Goal: Check status: Check status

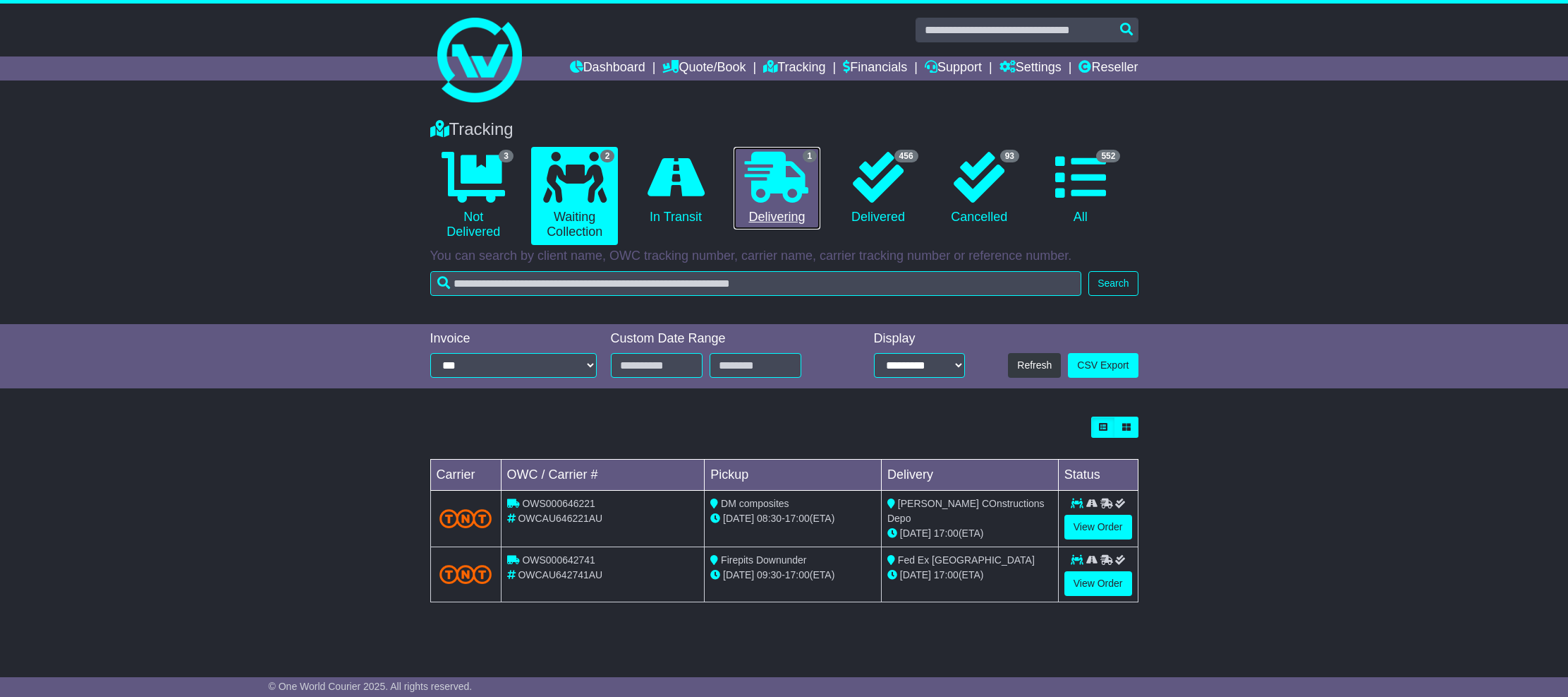
click at [789, 207] on link "1 Delivering" at bounding box center [777, 188] width 87 height 83
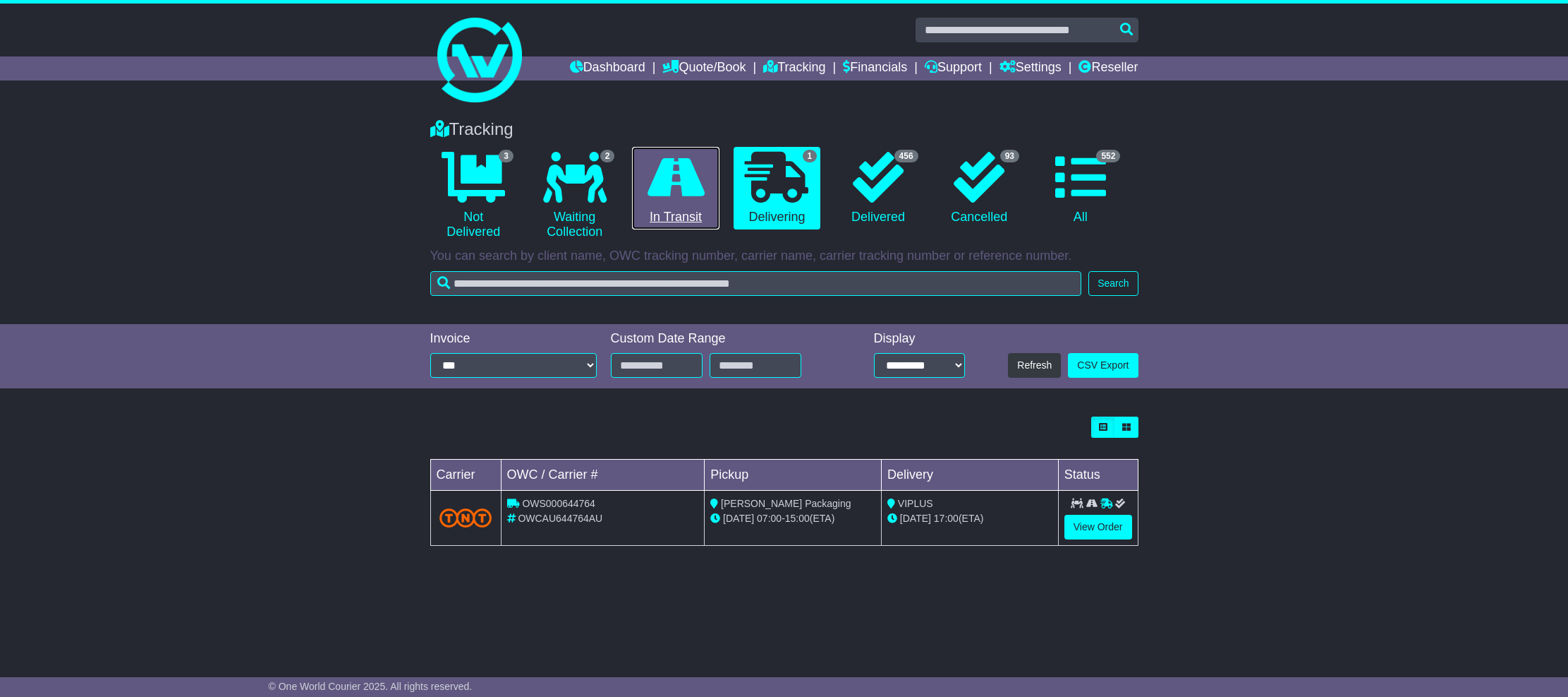
click at [667, 195] on icon at bounding box center [676, 177] width 57 height 51
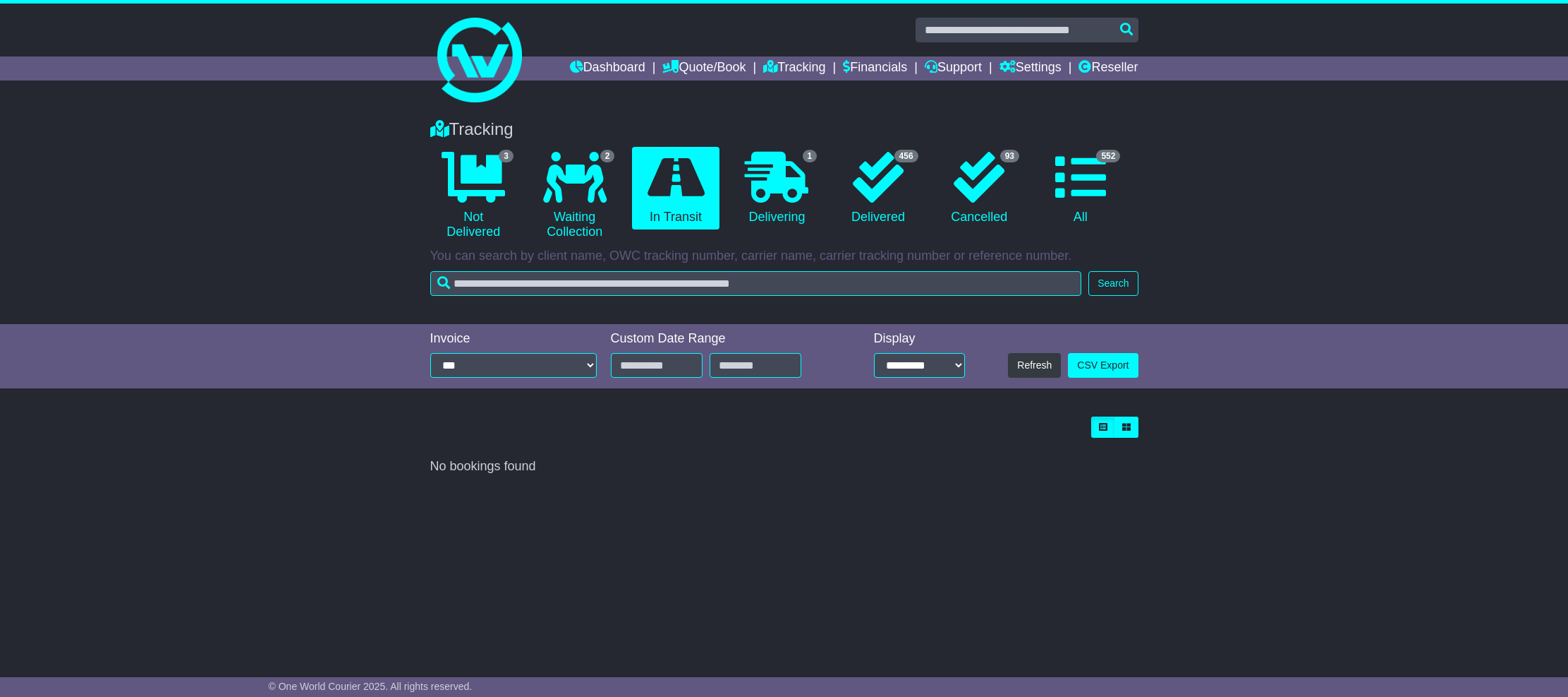
click at [854, 608] on div "Tracking 3 Not Delivered 2 Waiting Collection 0 In Transit 1 Delivering 456 93" at bounding box center [784, 380] width 1568 height 549
click at [775, 188] on icon at bounding box center [777, 177] width 64 height 51
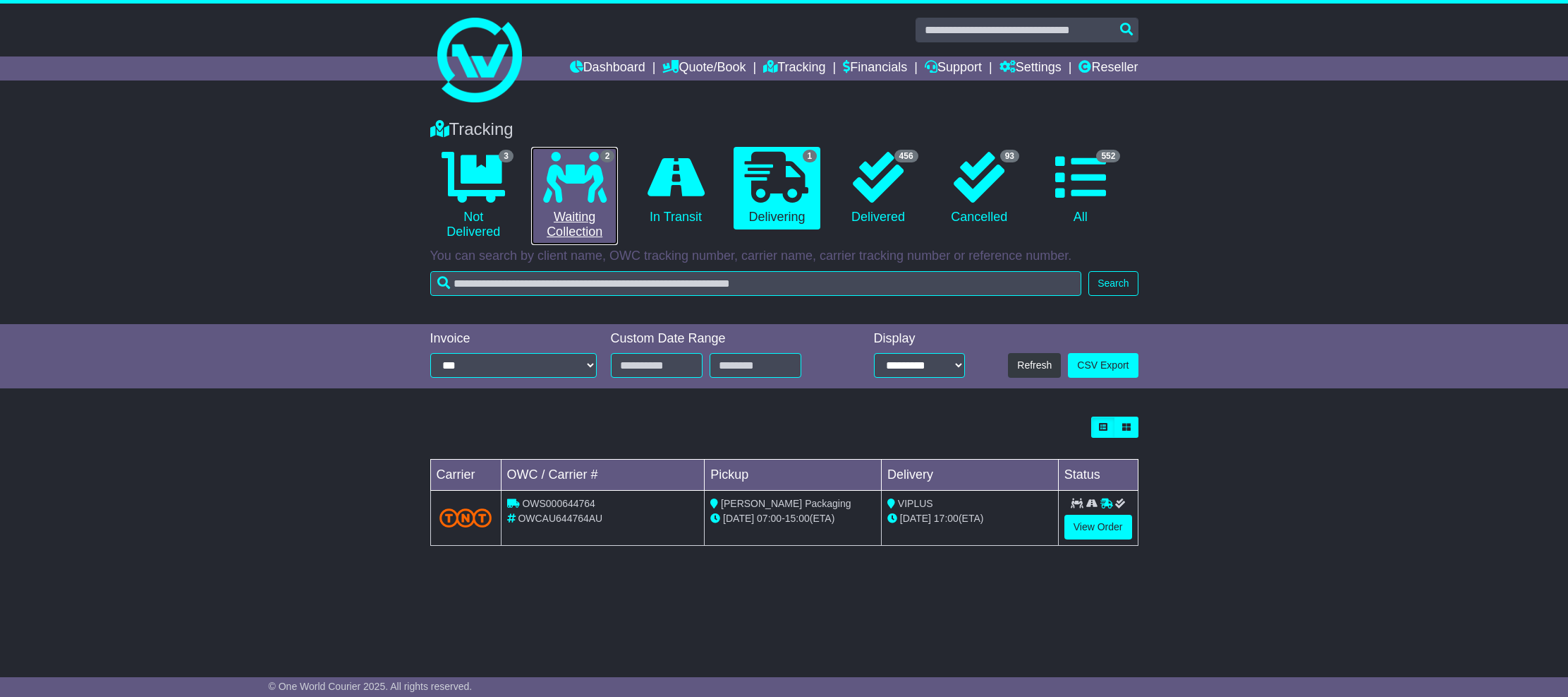
click at [543, 197] on icon at bounding box center [575, 177] width 64 height 51
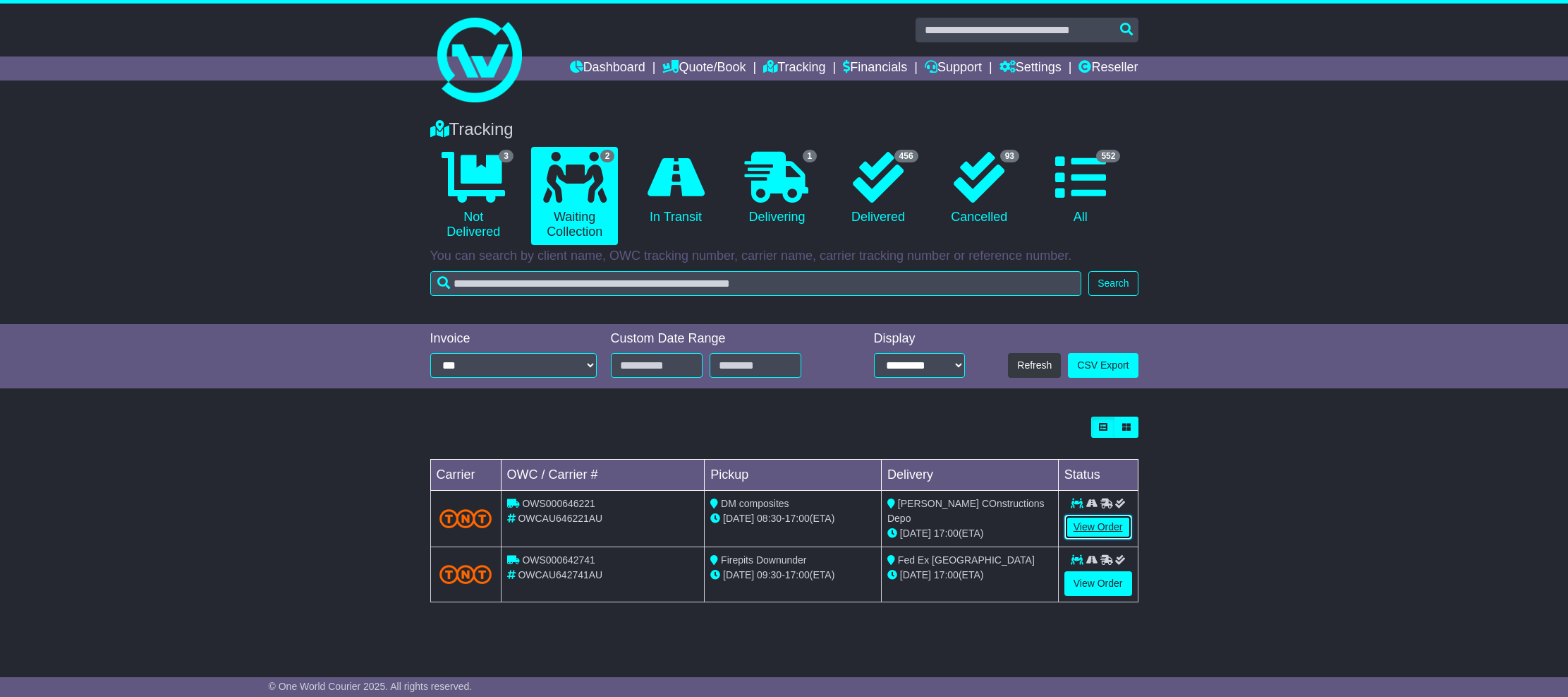
click at [1113, 532] on link "View Order" at bounding box center [1098, 526] width 68 height 25
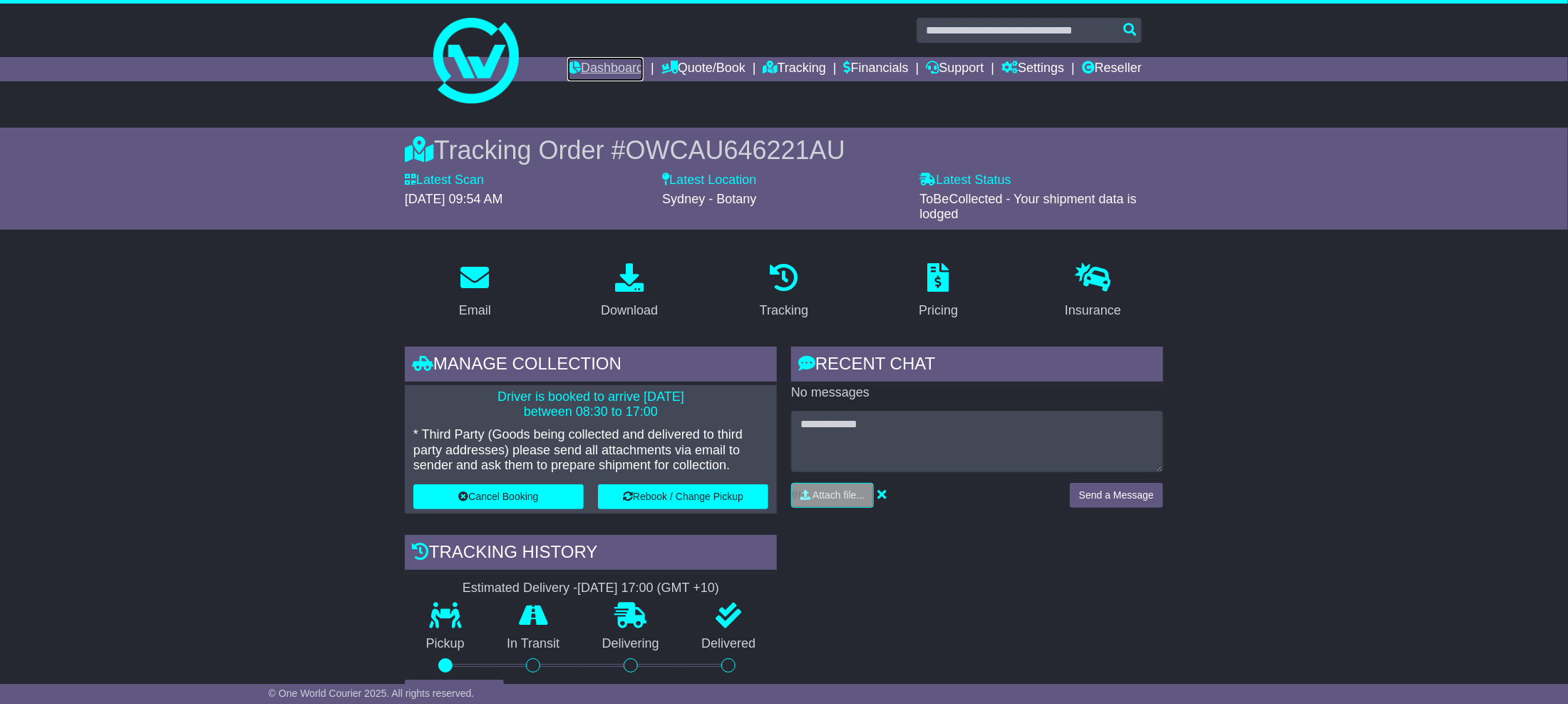
click at [592, 66] on link "Dashboard" at bounding box center [605, 69] width 76 height 24
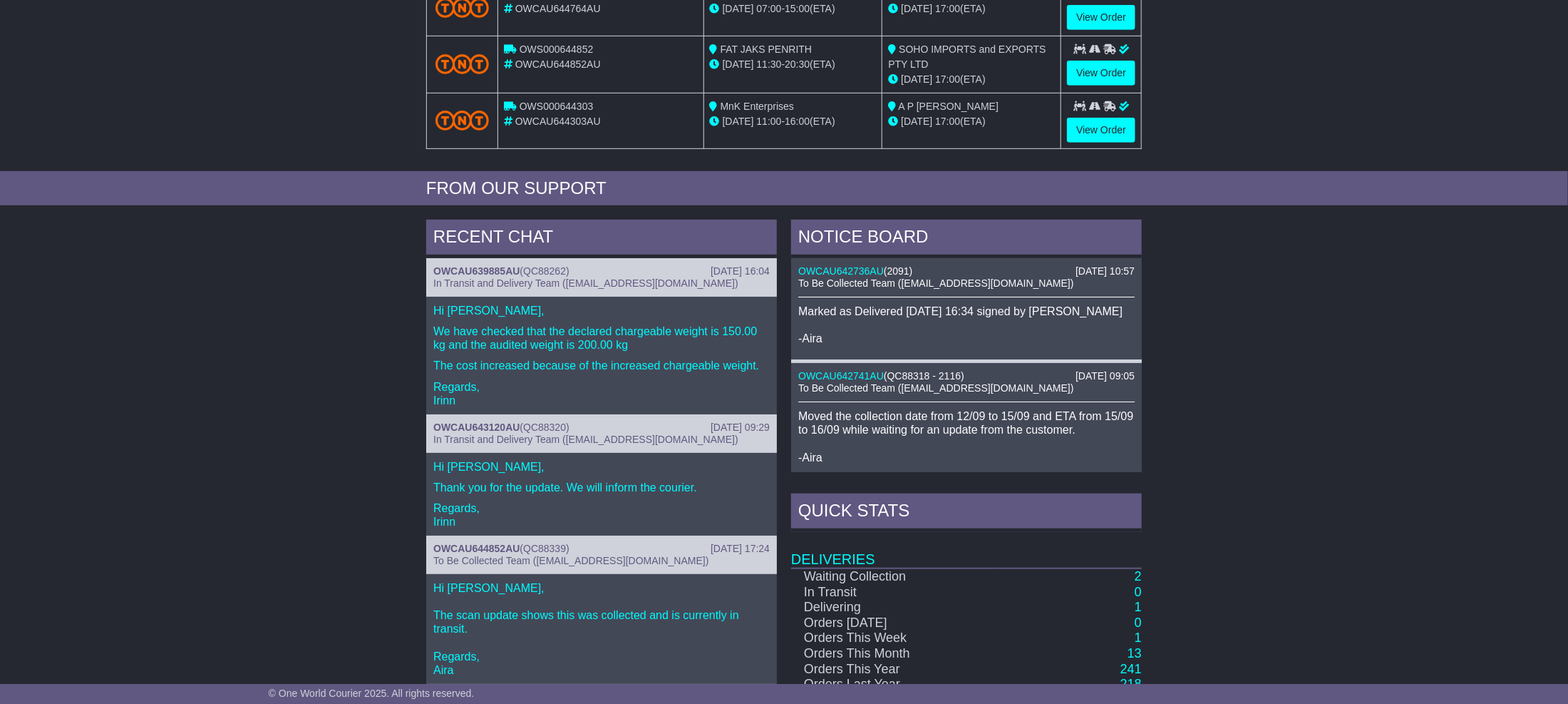
scroll to position [409, 0]
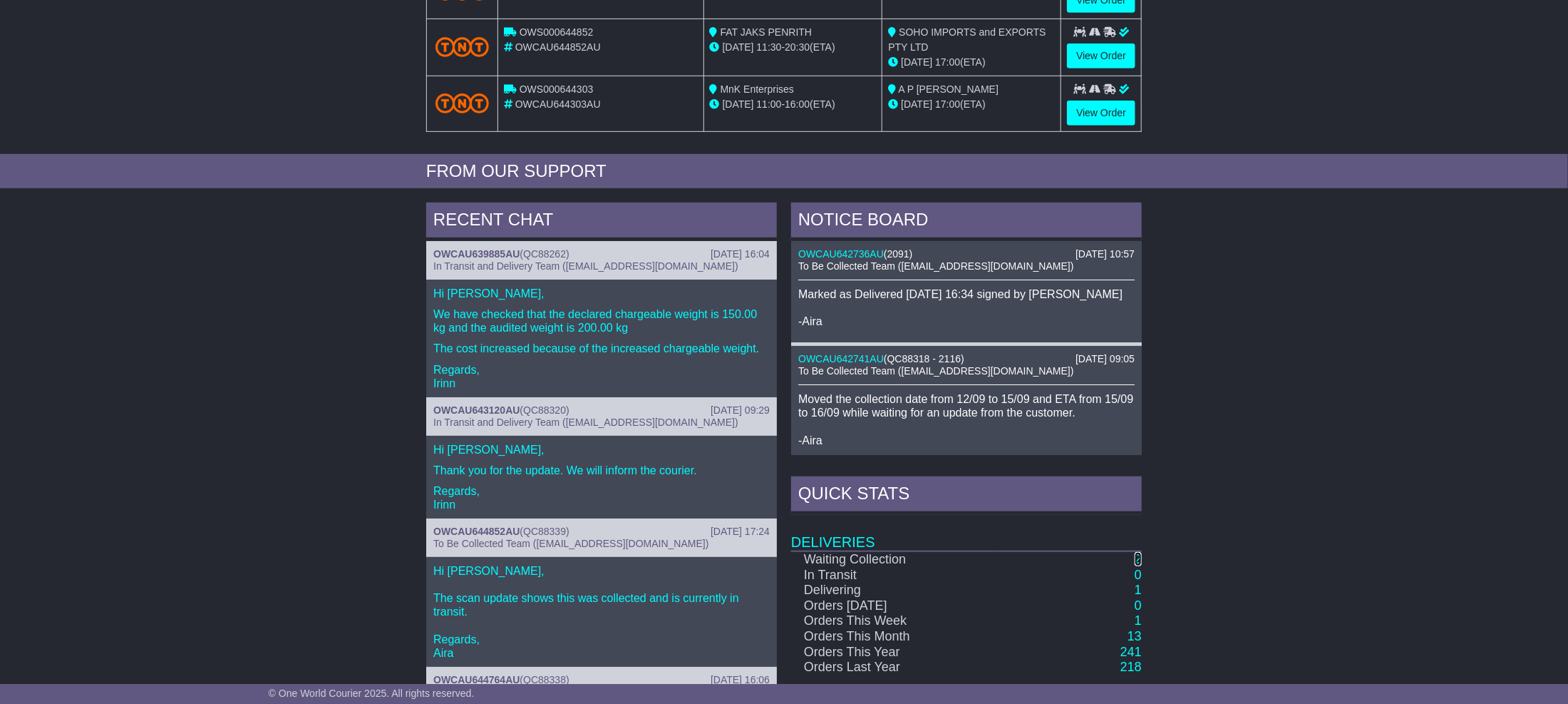
click at [1140, 565] on link "2" at bounding box center [1138, 559] width 7 height 14
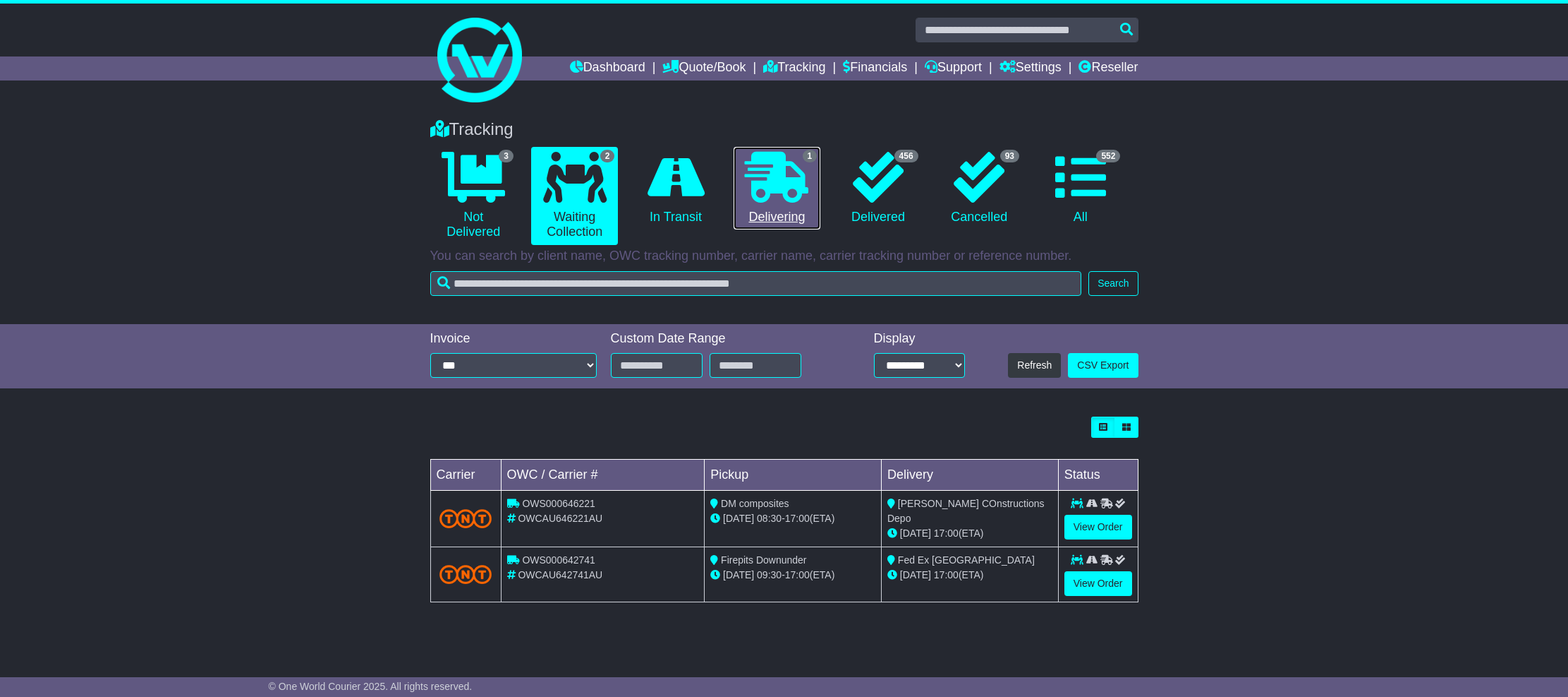
click at [756, 209] on link "1 Delivering" at bounding box center [777, 188] width 87 height 83
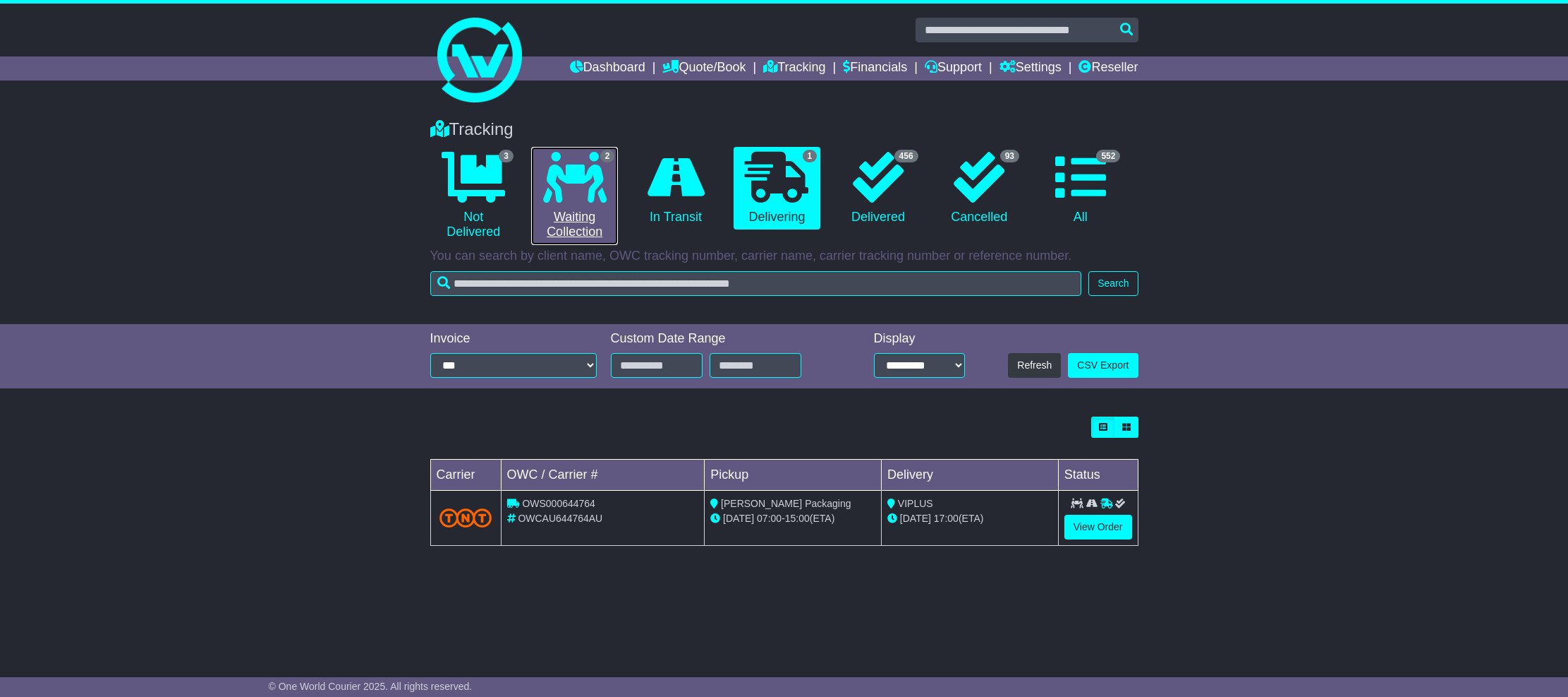
click at [573, 200] on icon at bounding box center [575, 177] width 64 height 51
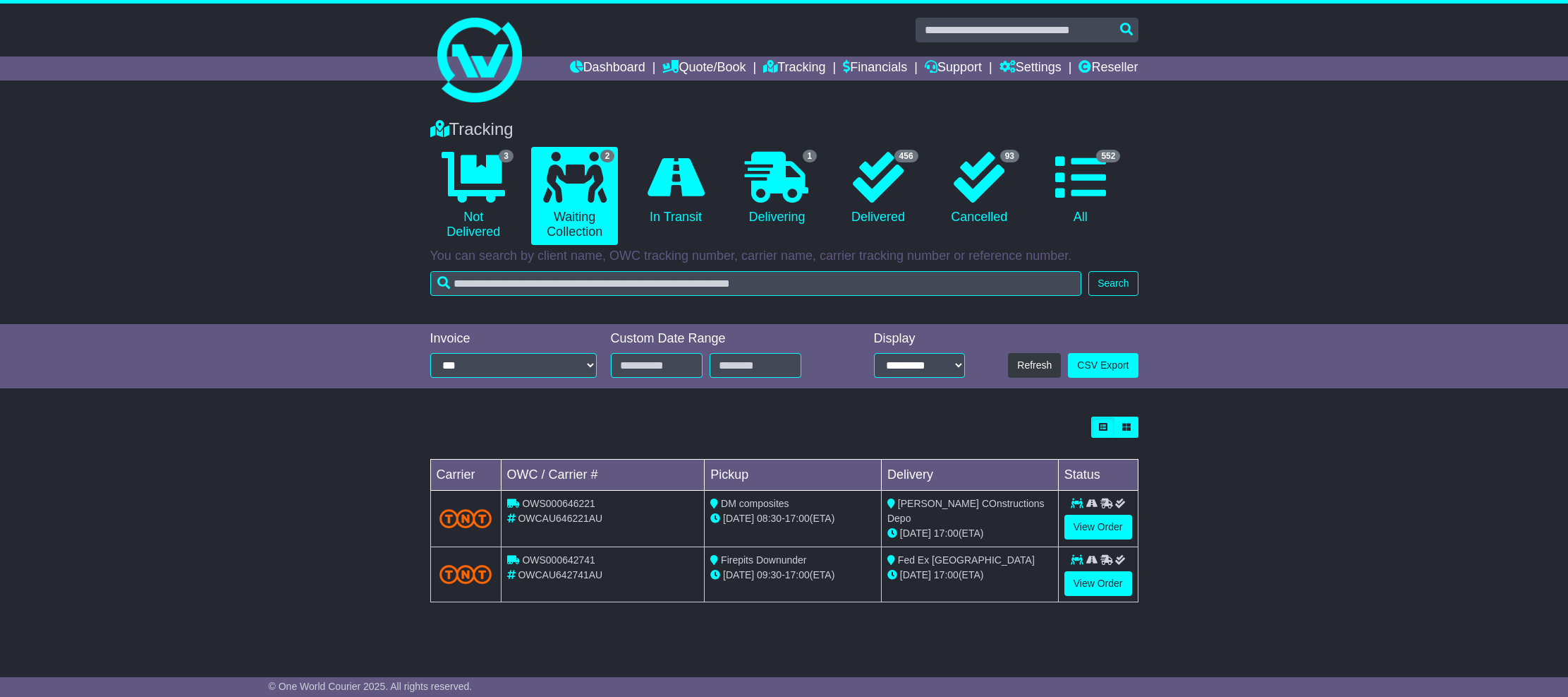
drag, startPoint x: 275, startPoint y: 283, endPoint x: 191, endPoint y: 9, distance: 286.6
click at [274, 280] on div "Tracking 3 Not Delivered 2 Waiting Collection 0 In Transit 1 Delivering" at bounding box center [784, 215] width 1568 height 219
click at [587, 295] on div "Search" at bounding box center [785, 283] width 709 height 25
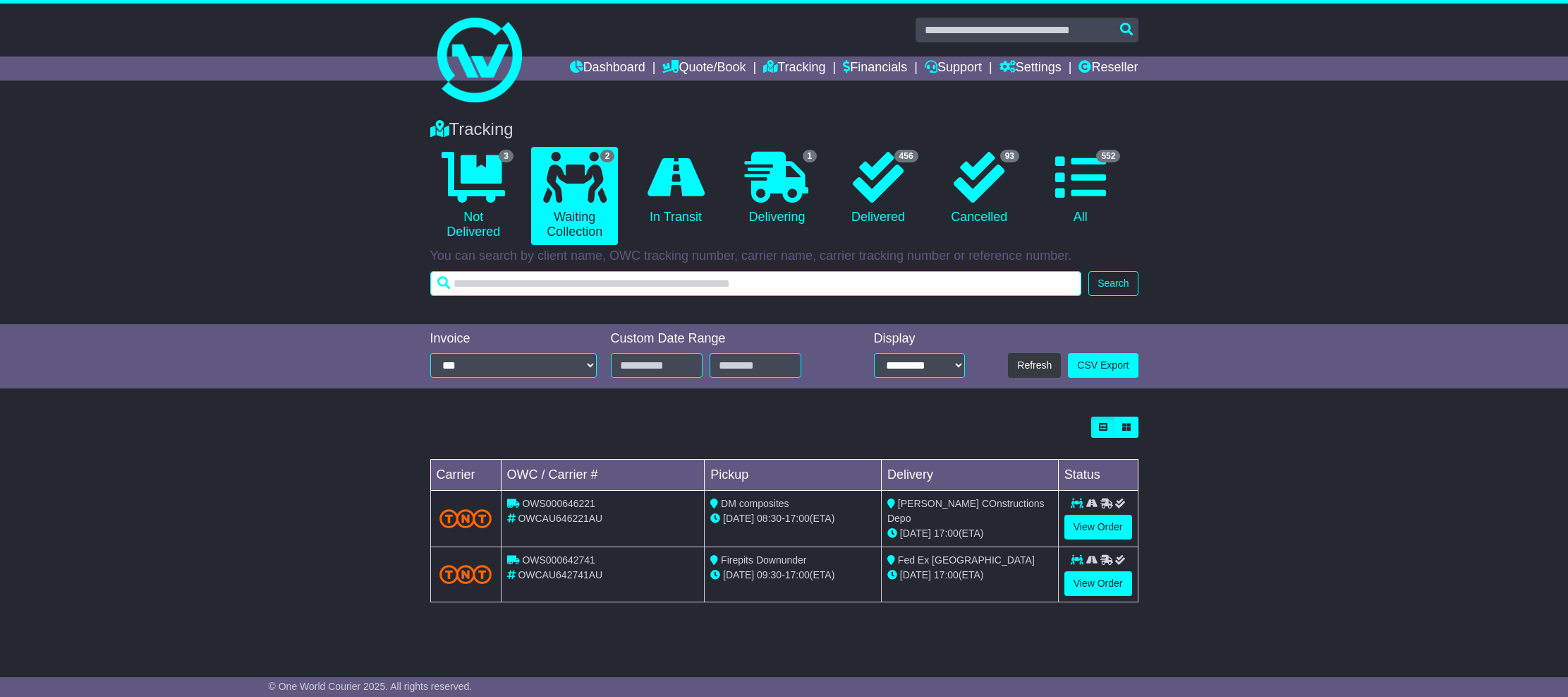
click at [588, 283] on input "text" at bounding box center [756, 283] width 652 height 25
paste input "**********"
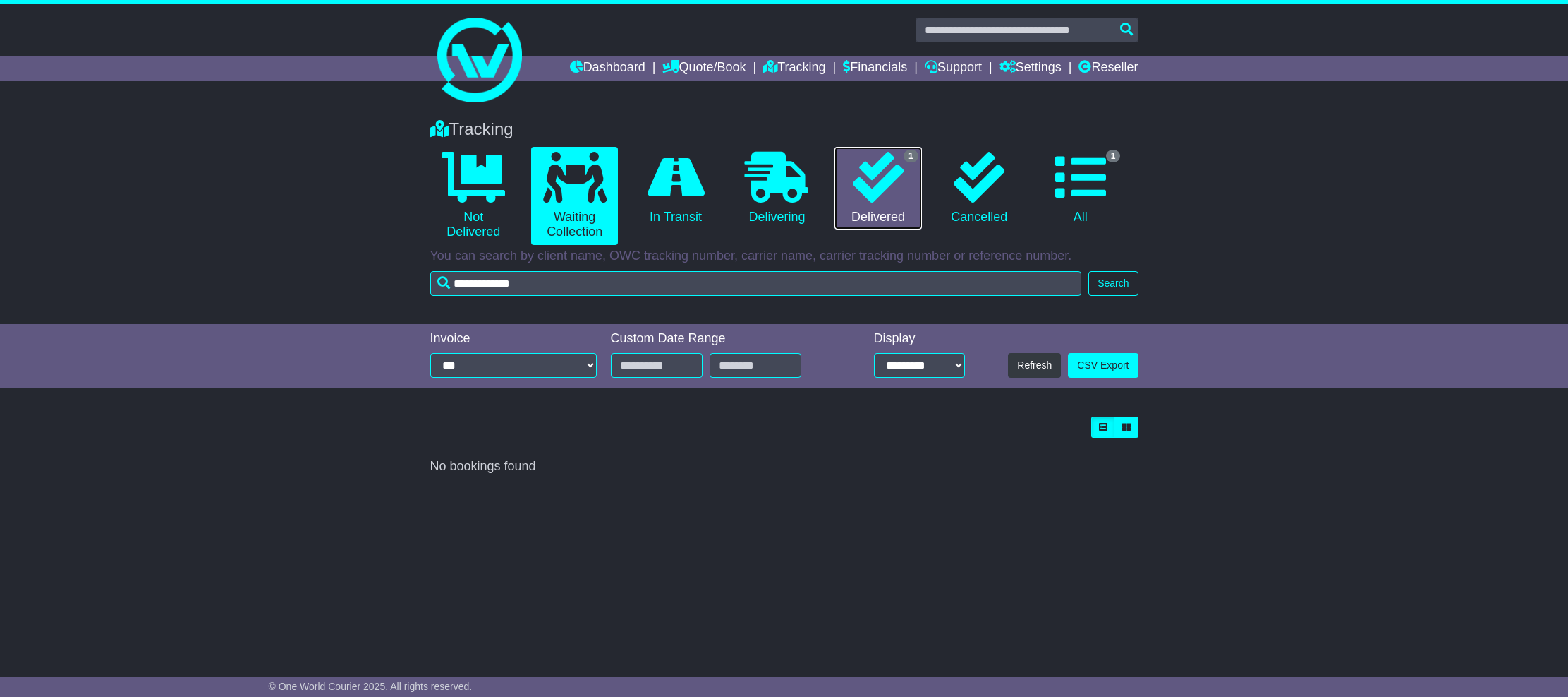
click at [863, 197] on icon at bounding box center [878, 177] width 51 height 51
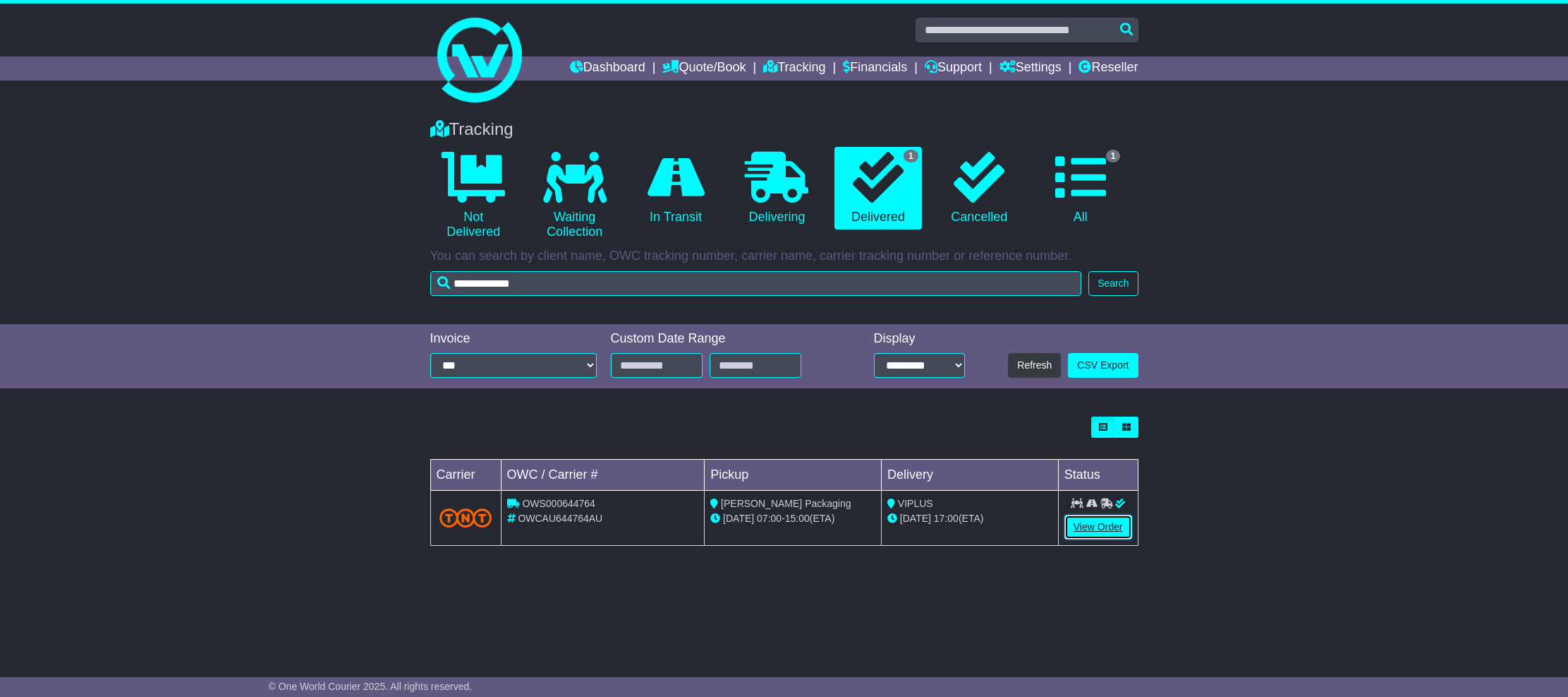
click at [1090, 522] on link "View Order" at bounding box center [1098, 526] width 68 height 25
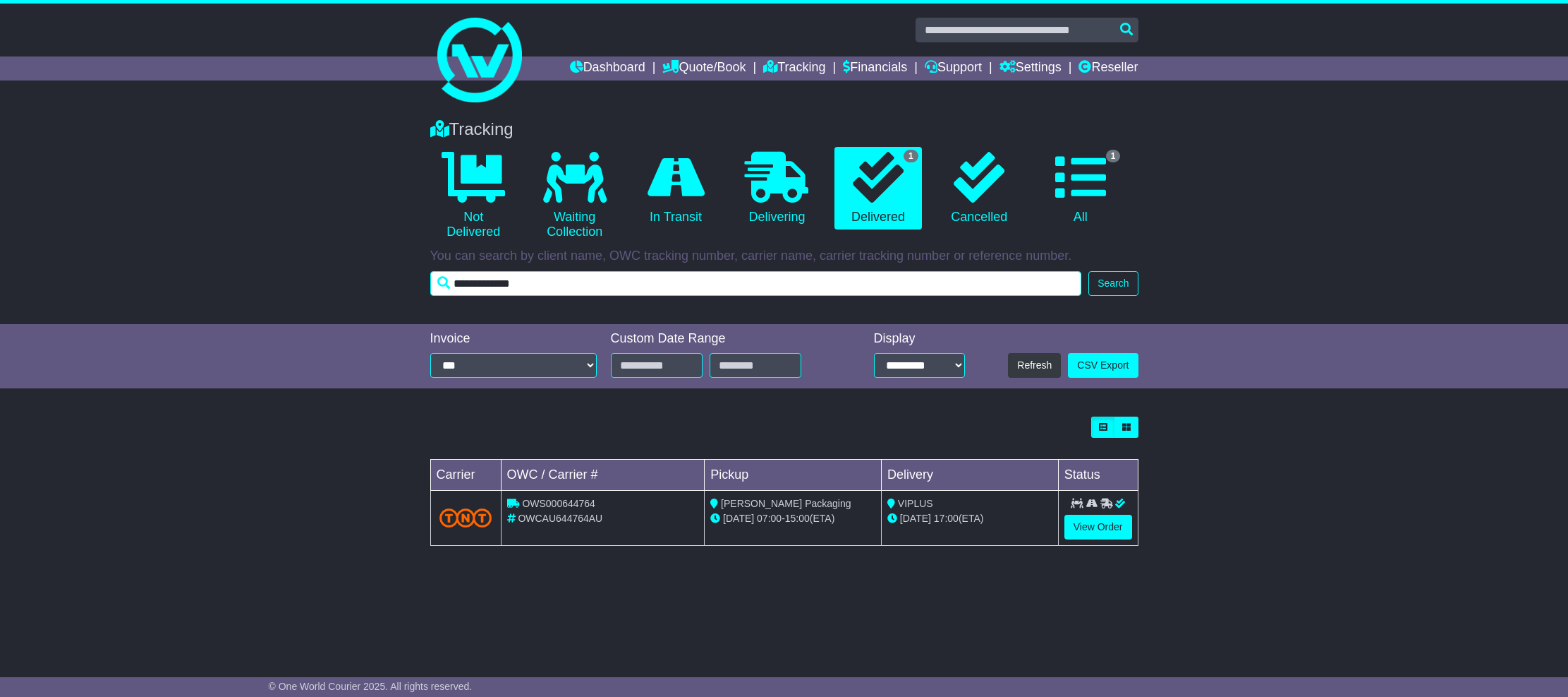
click at [546, 277] on input "**********" at bounding box center [756, 283] width 652 height 25
paste input "text"
type input "**********"
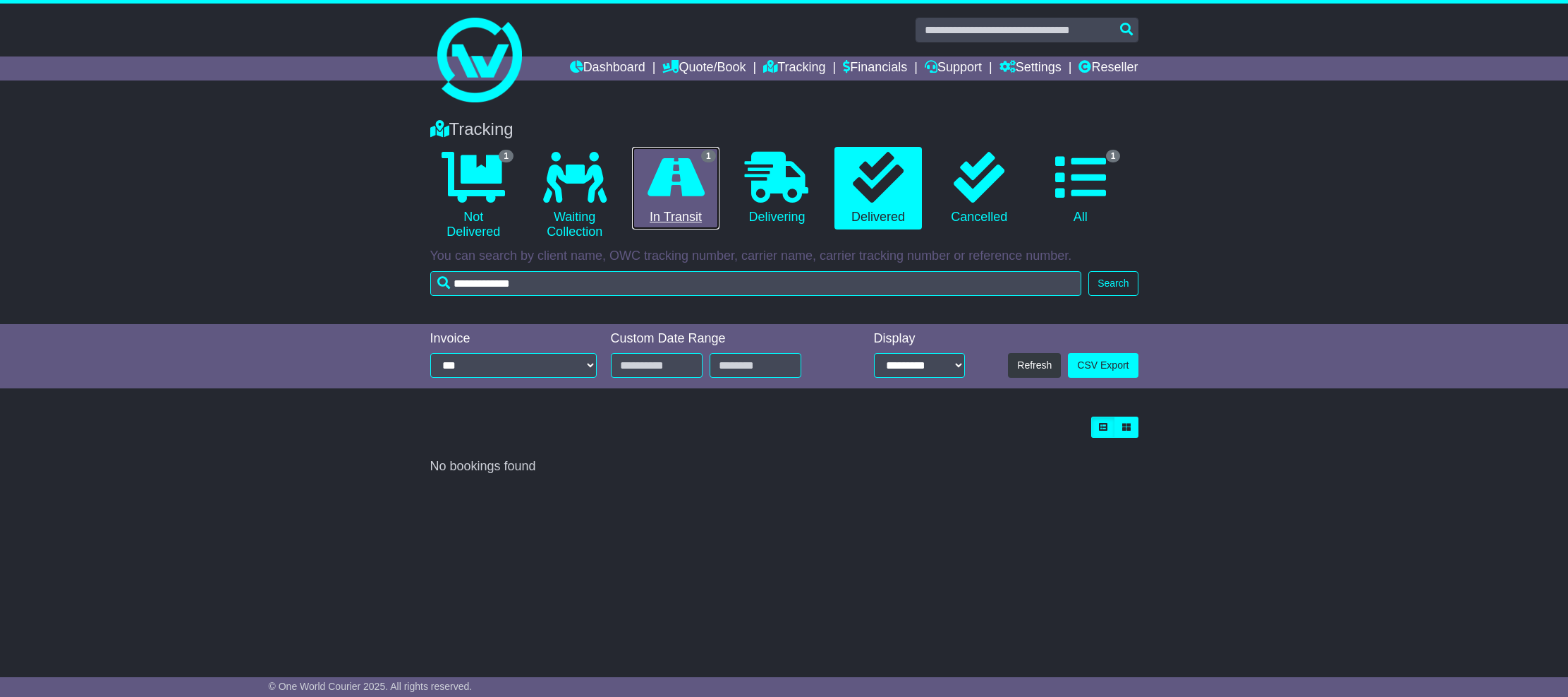
click at [697, 199] on icon at bounding box center [676, 177] width 57 height 51
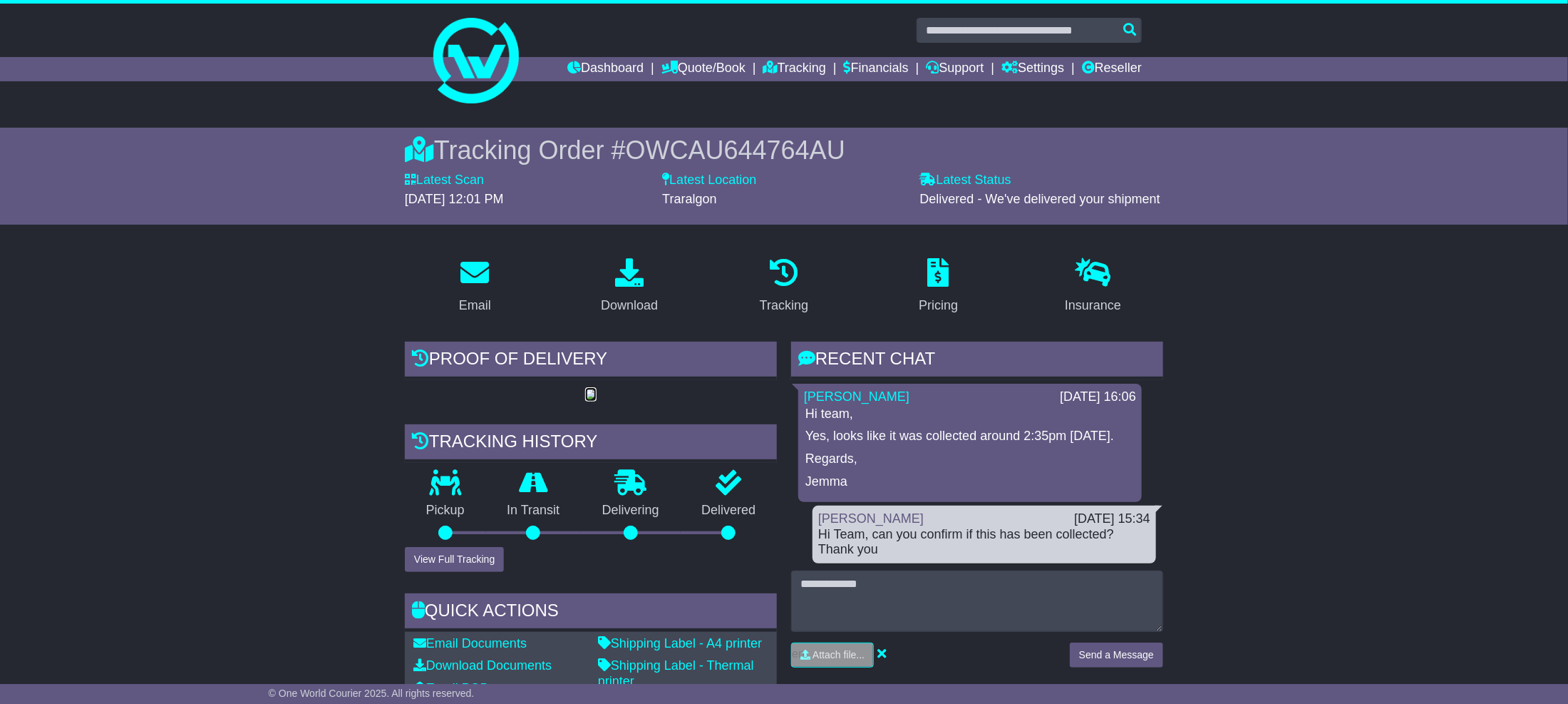
click at [597, 394] on img at bounding box center [591, 394] width 11 height 11
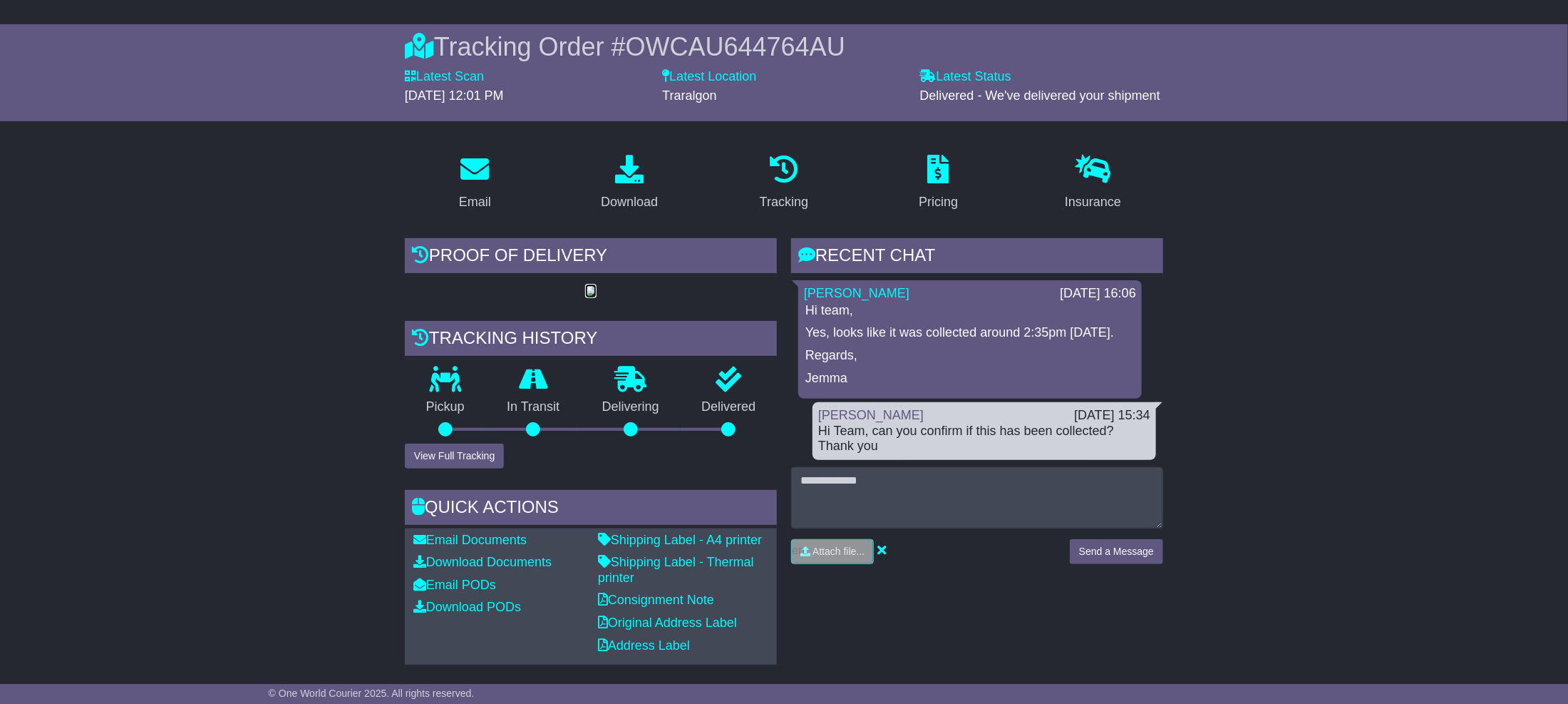
scroll to position [107, 0]
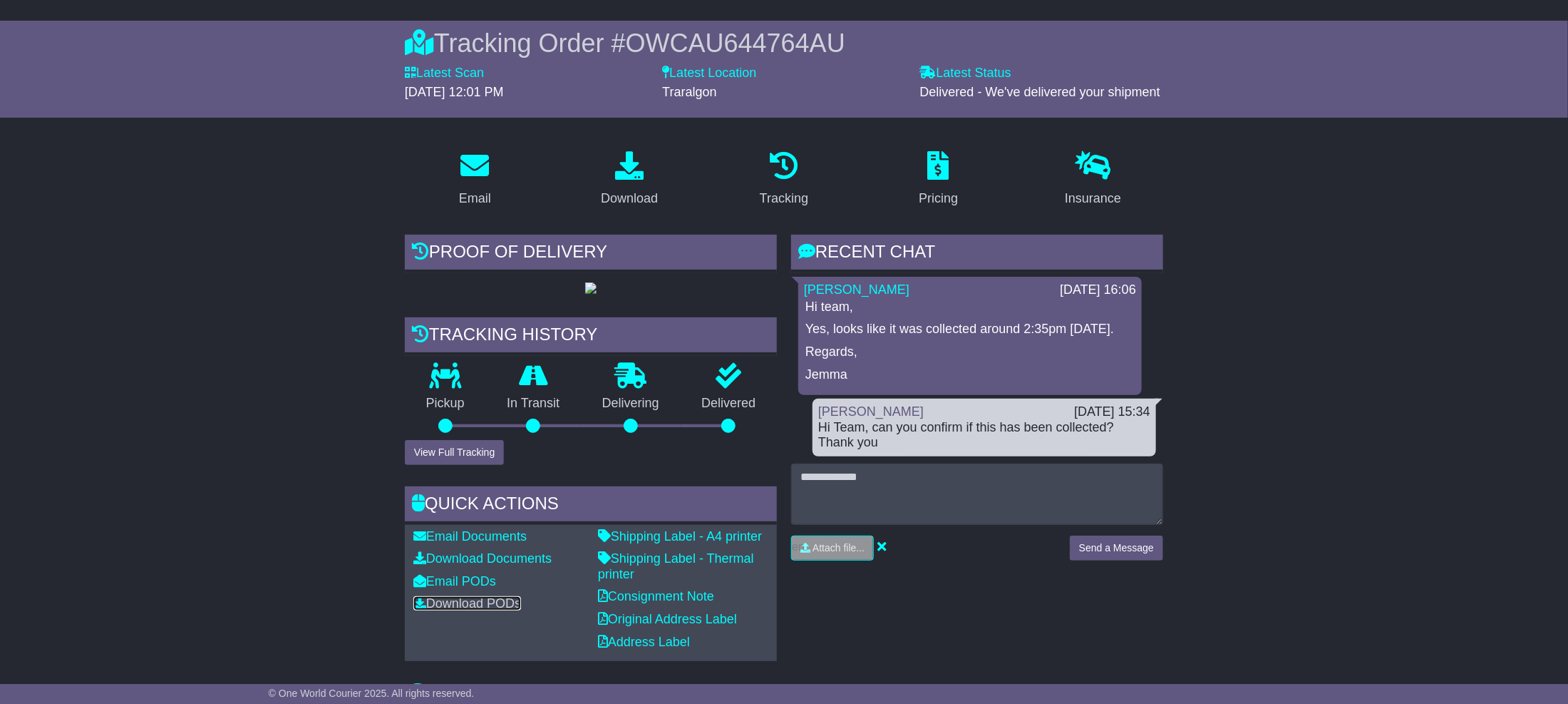
click at [468, 610] on link "Download PODs" at bounding box center [467, 603] width 108 height 14
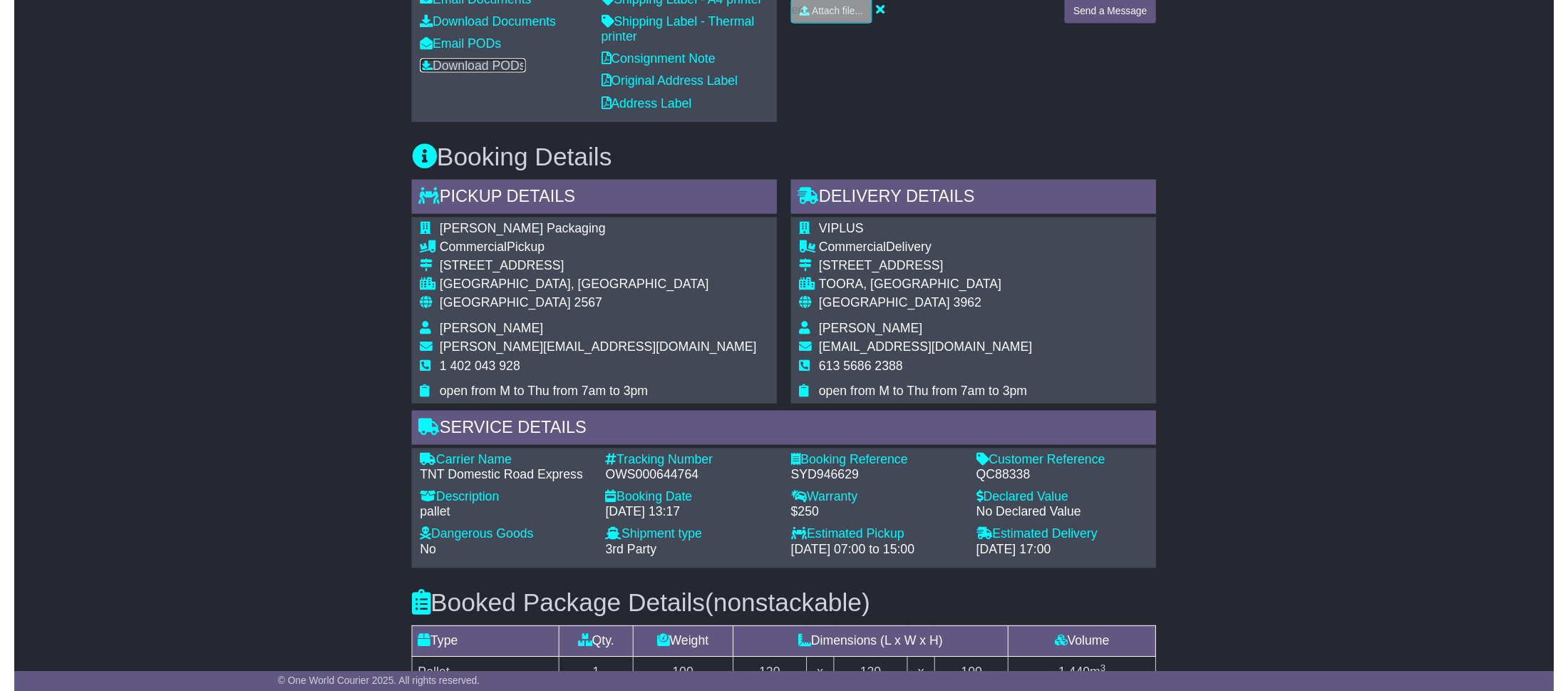
scroll to position [641, 0]
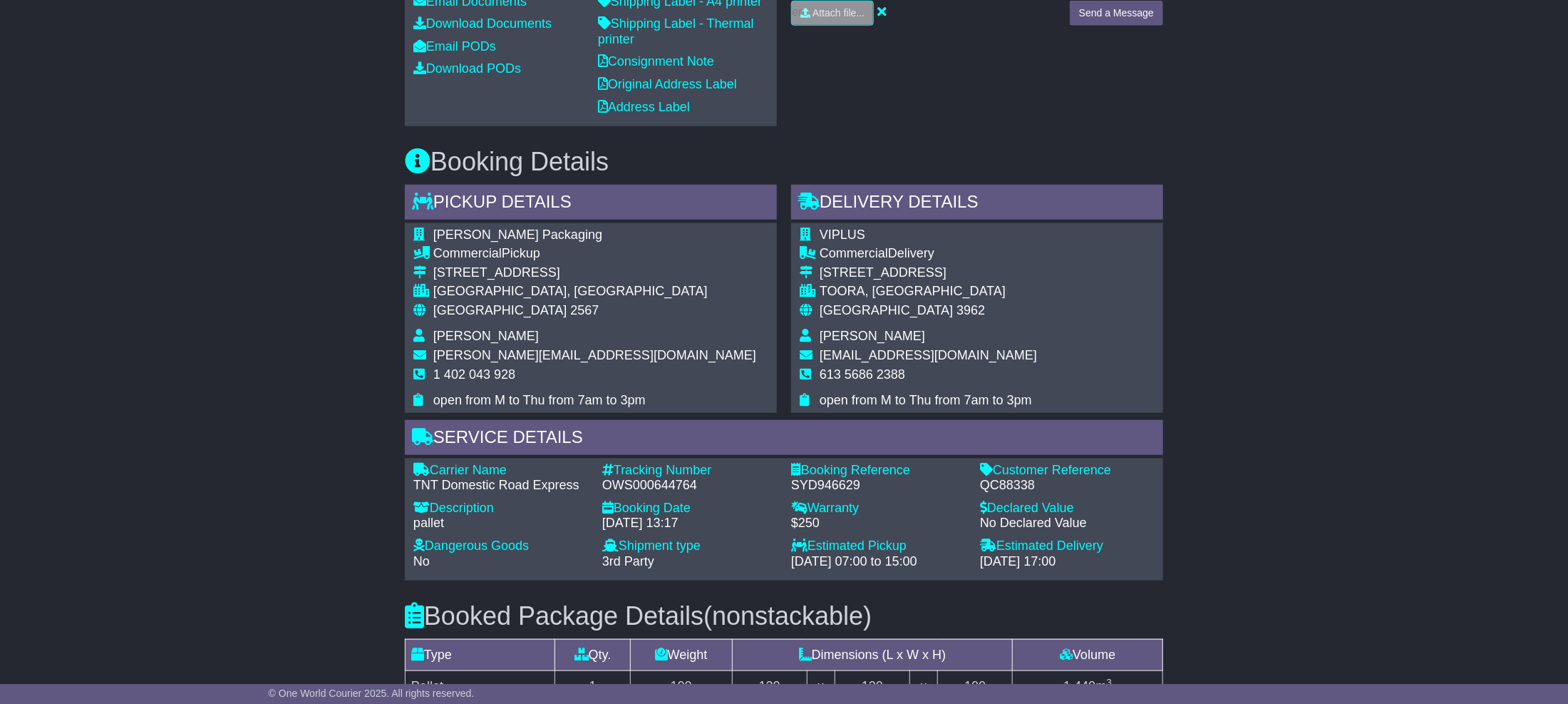
drag, startPoint x: 253, startPoint y: 1, endPoint x: 736, endPoint y: 542, distance: 725.2
click at [733, 548] on div "Carrier Name - TNT Domestic Road Express Description - pallet Tracking Number -…" at bounding box center [784, 520] width 755 height 114
click at [595, 493] on div "Tracking Number - OWS000644764" at bounding box center [690, 478] width 189 height 31
copy div "OWS000644764"
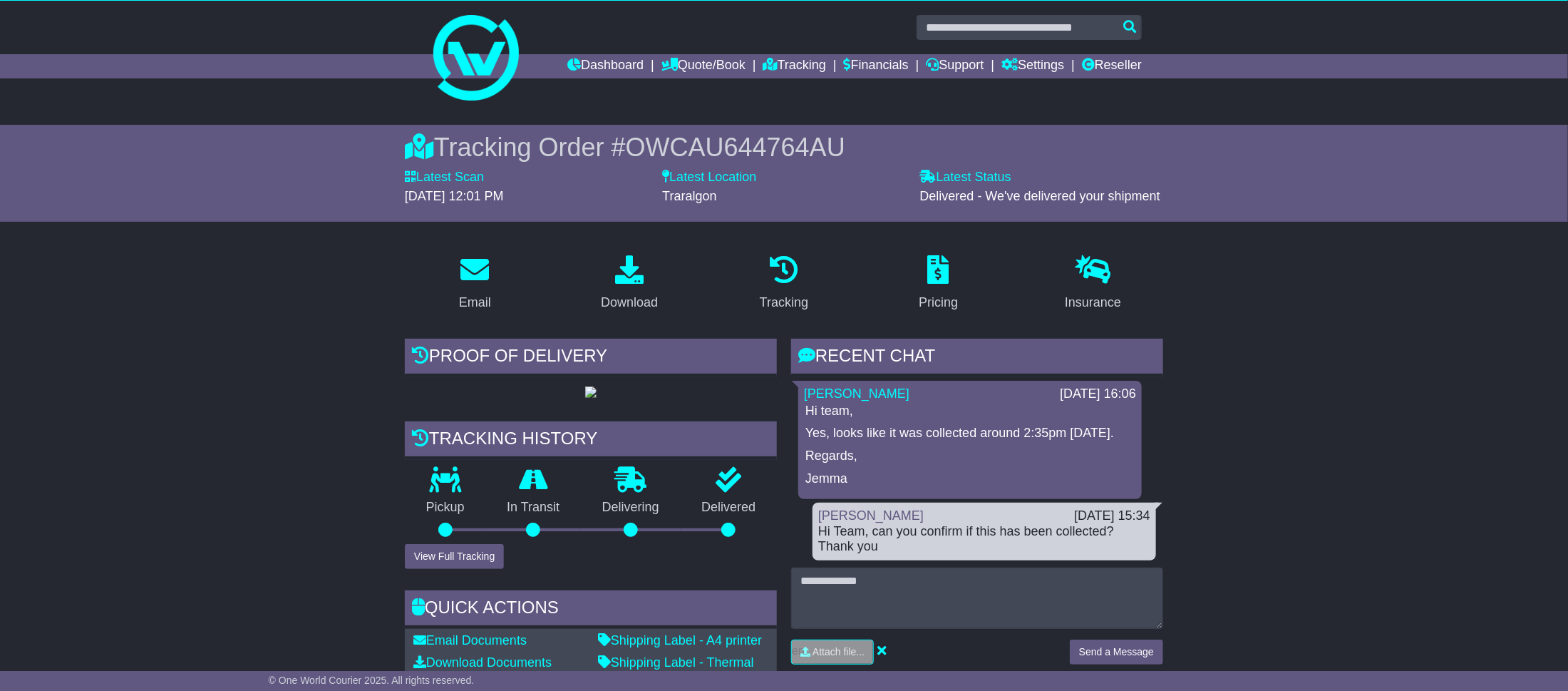
scroll to position [0, 0]
